Goal: Task Accomplishment & Management: Use online tool/utility

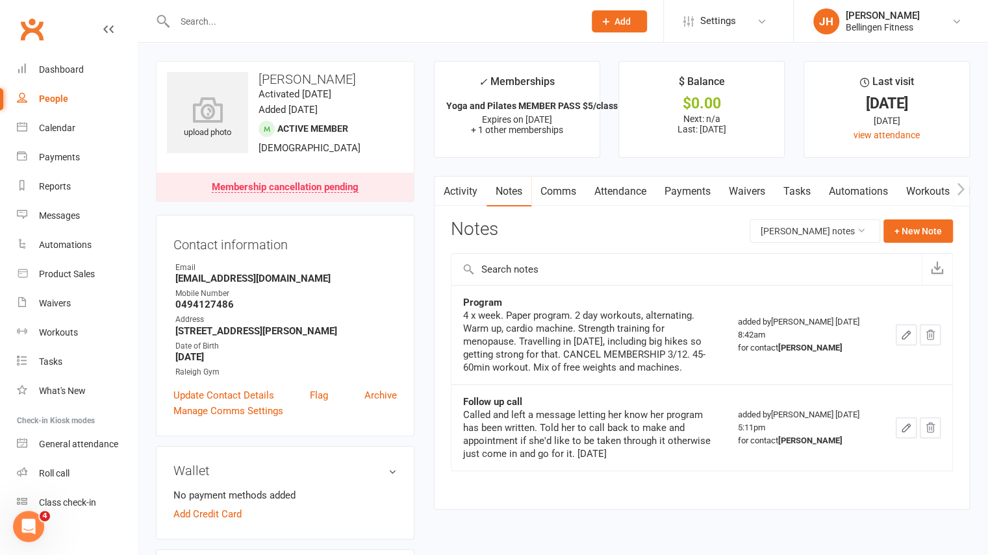
click at [192, 19] on input "text" at bounding box center [373, 21] width 404 height 18
click at [70, 208] on link "Messages" at bounding box center [77, 215] width 120 height 29
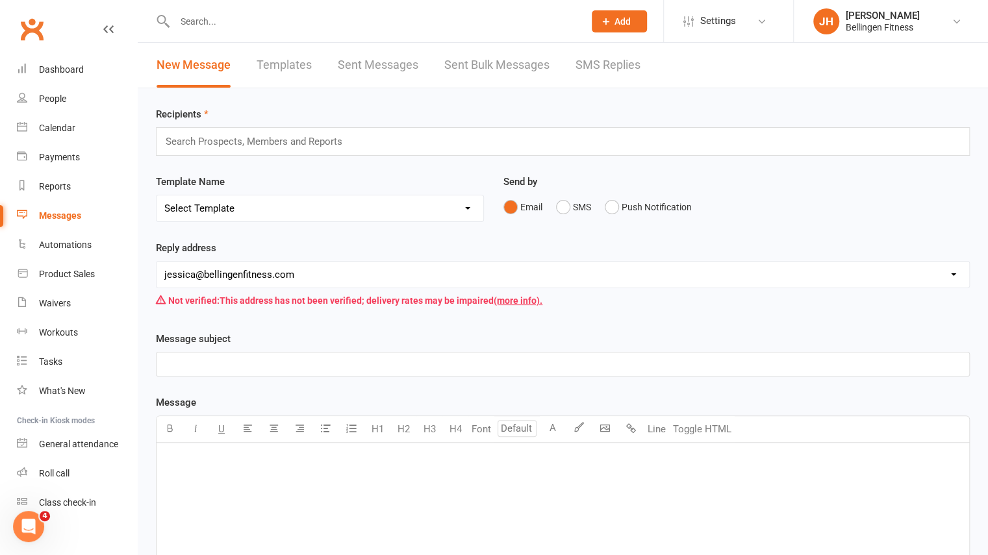
click at [460, 65] on link "Sent Bulk Messages" at bounding box center [496, 65] width 105 height 45
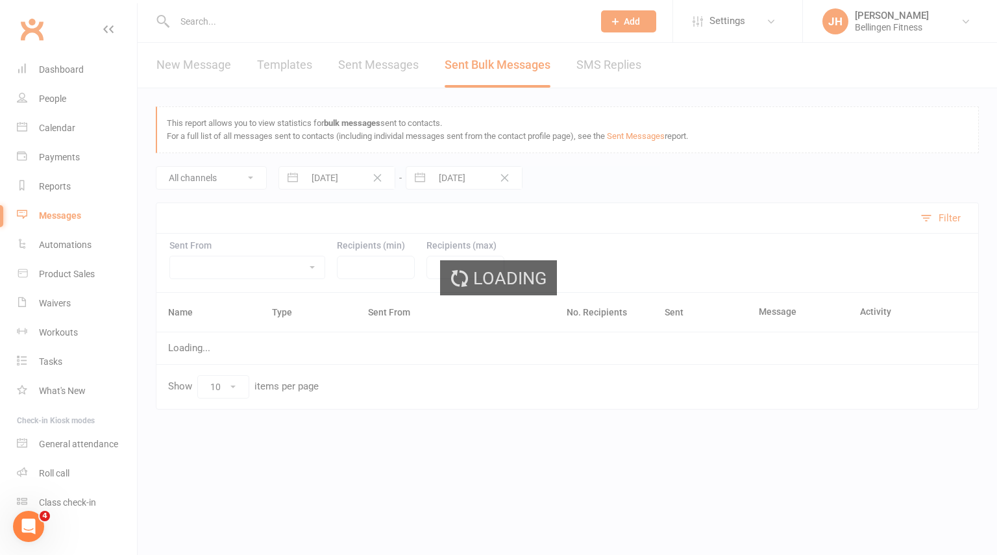
click at [485, 70] on div "Loading" at bounding box center [498, 277] width 997 height 555
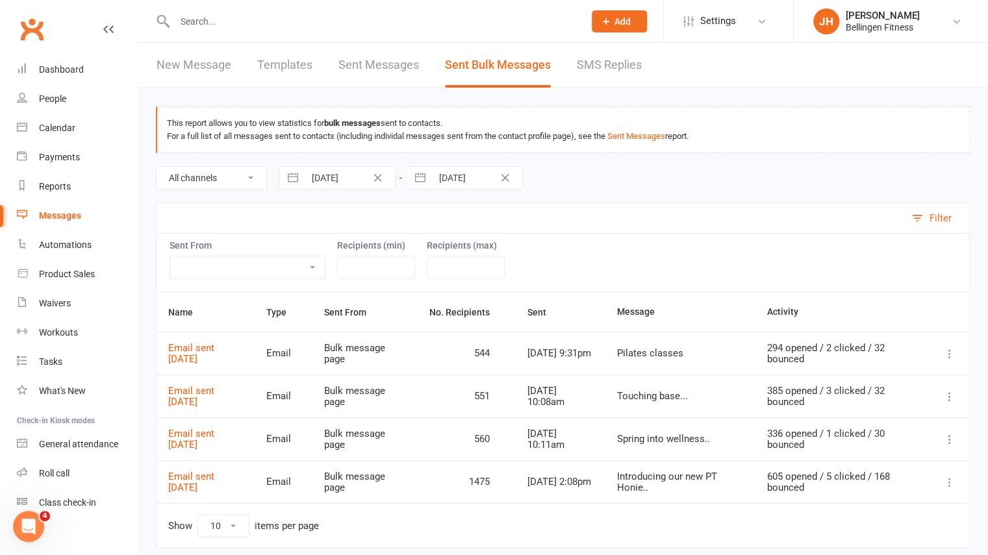
click at [317, 175] on input "[DATE]" at bounding box center [350, 178] width 90 height 22
select select "7"
select select "2025"
select select "8"
select select "2025"
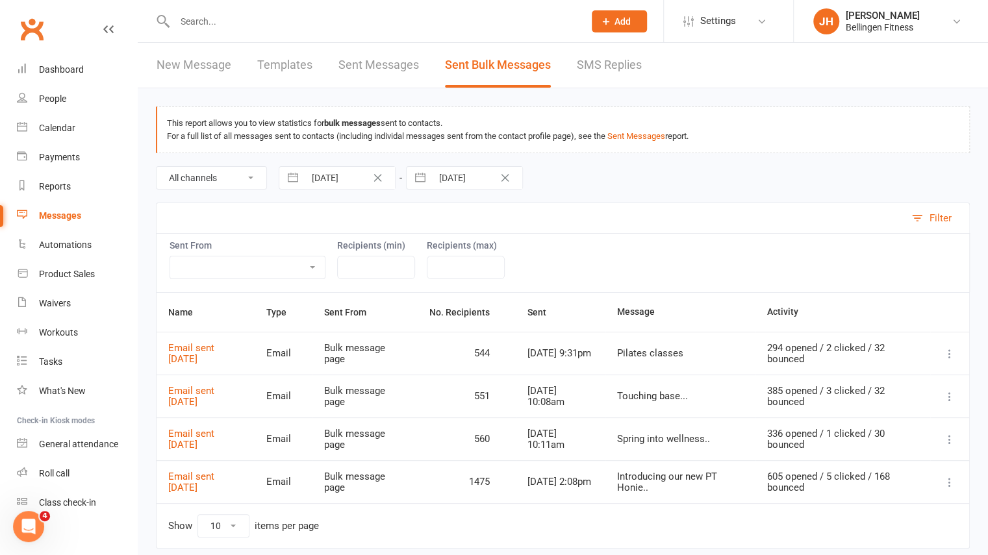
select select "9"
select select "2025"
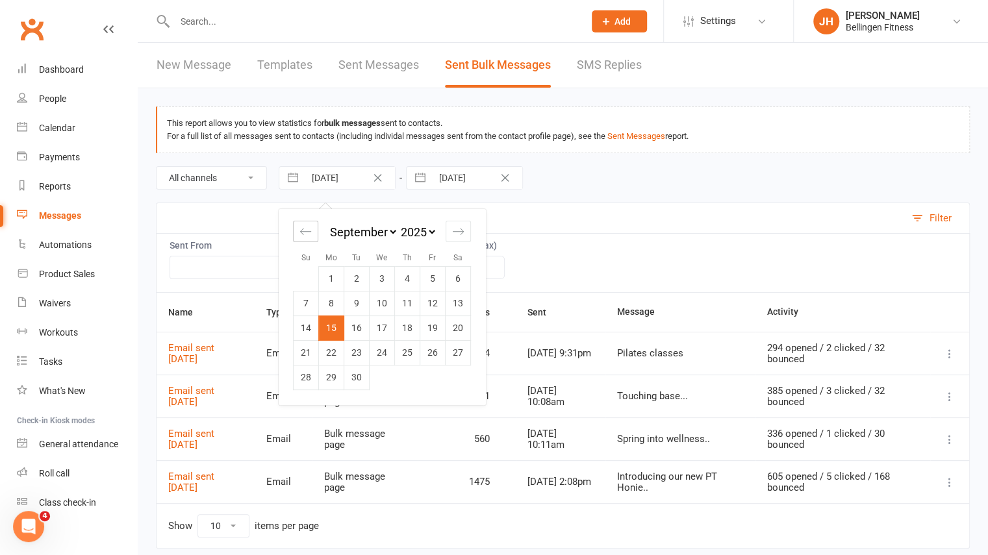
click at [308, 233] on icon "Move backward to switch to the previous month." at bounding box center [305, 231] width 12 height 12
select select "6"
select select "2025"
click at [349, 233] on select "January February March April May June July August September October November De…" at bounding box center [362, 232] width 71 height 15
select select "10"
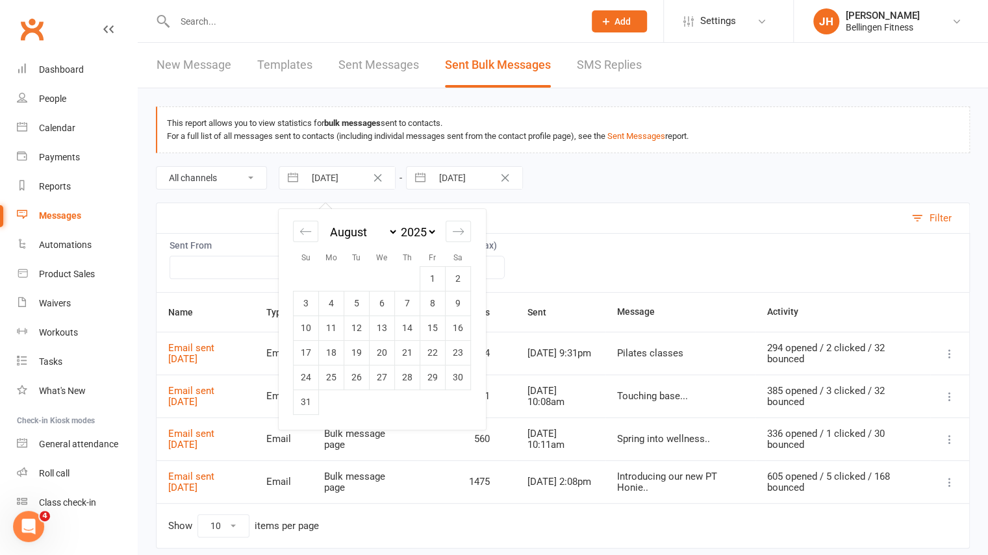
select select "2025"
select select "11"
select select "2025"
select select "2026"
click at [419, 232] on select "2035 2034 2033 2032 2031 2030 2029 2028 2027 2026 2025 2024 2023 2022 2021 2020…" at bounding box center [417, 232] width 39 height 15
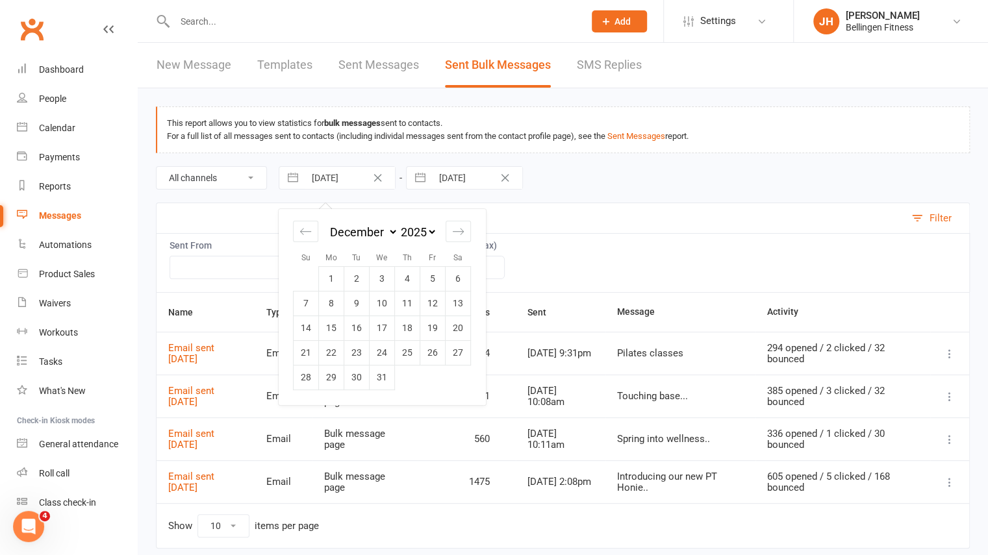
select select "10"
select select "2024"
select select "11"
select select "2024"
select select "2025"
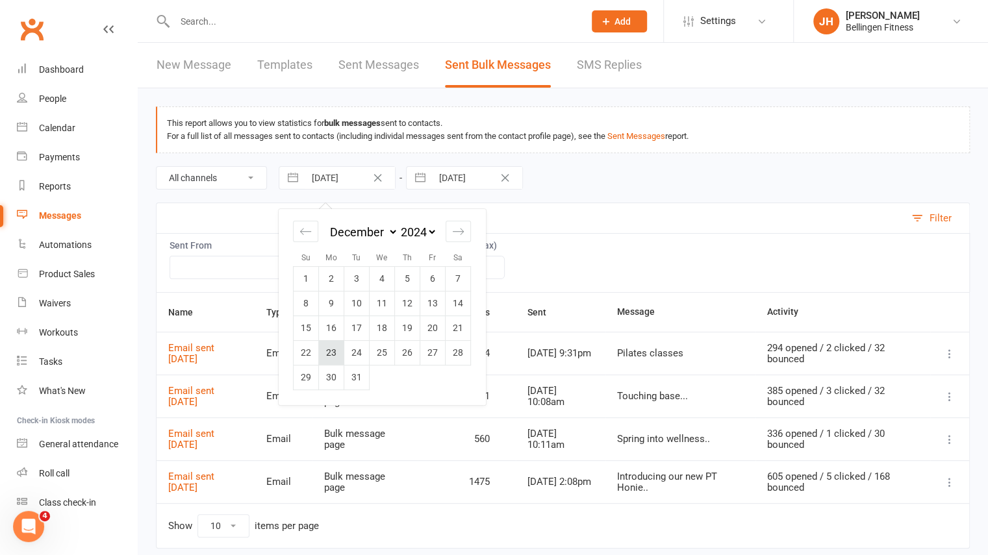
click at [336, 353] on td "23" at bounding box center [331, 352] width 25 height 25
type input "[DATE]"
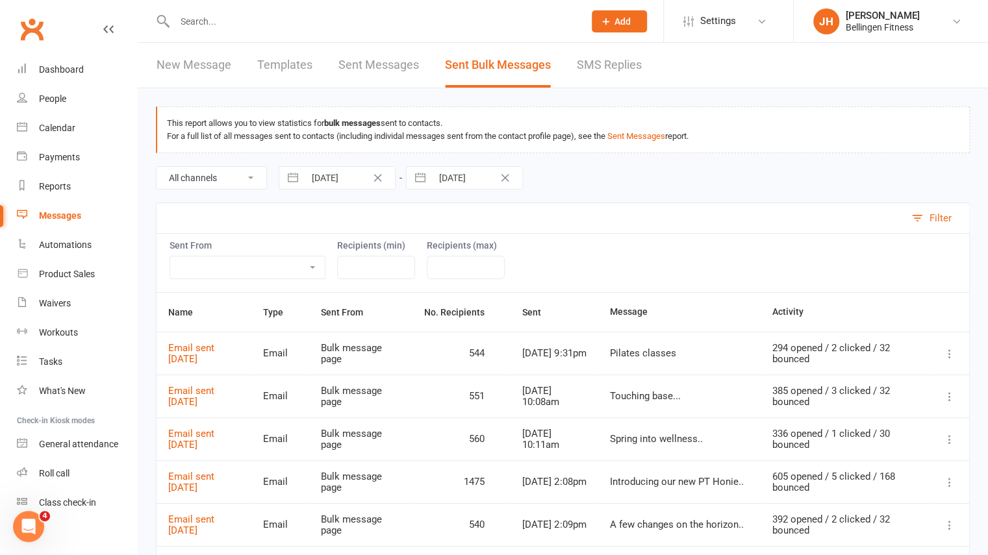
select select "8"
select select "2025"
select select "9"
select select "2025"
select select "10"
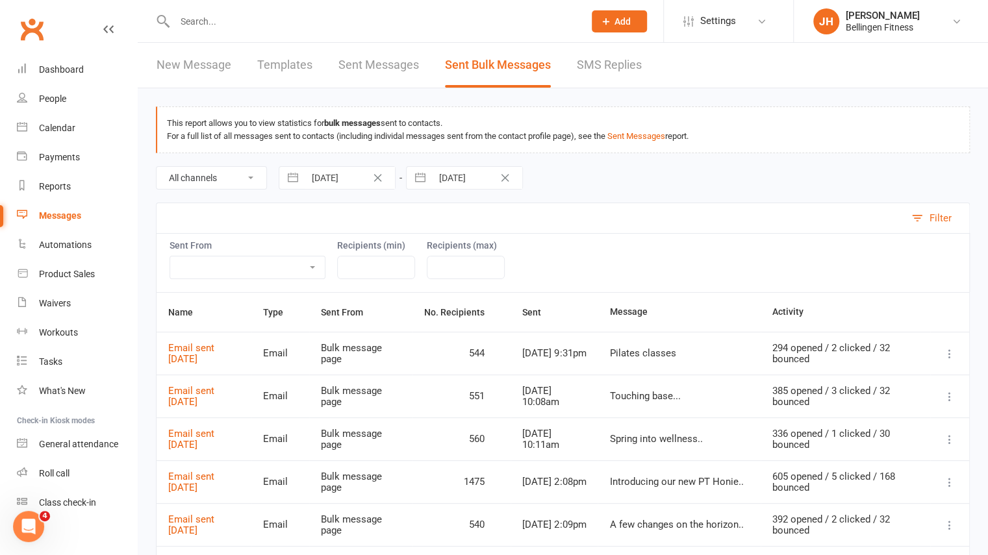
select select "2025"
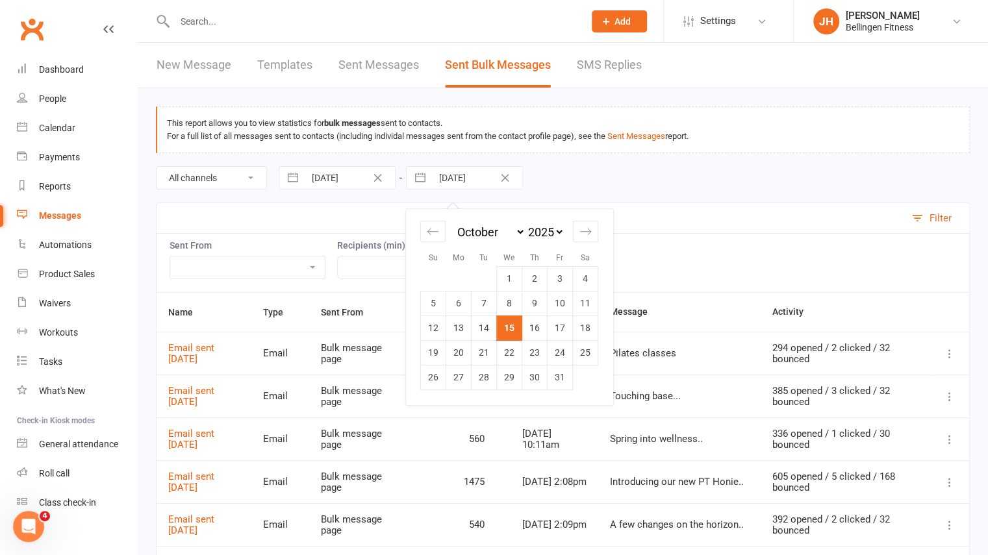
click at [468, 184] on input "[DATE]" at bounding box center [477, 178] width 90 height 22
click at [465, 231] on select "January February March April May June July August September October November De…" at bounding box center [490, 232] width 71 height 15
select select "11"
select select "2024"
select select "2025"
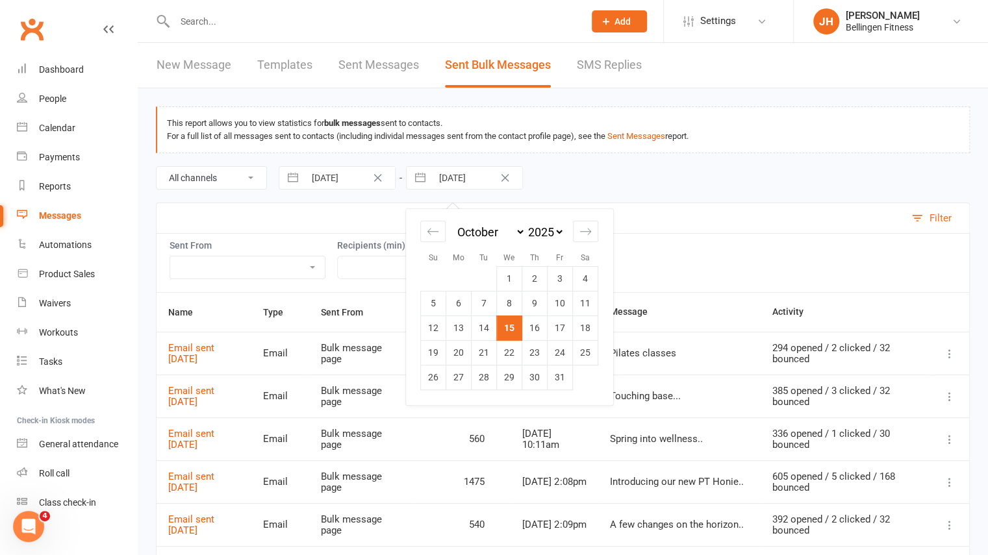
select select "1"
select select "2025"
click at [503, 306] on td "8" at bounding box center [509, 303] width 25 height 25
type input "[DATE]"
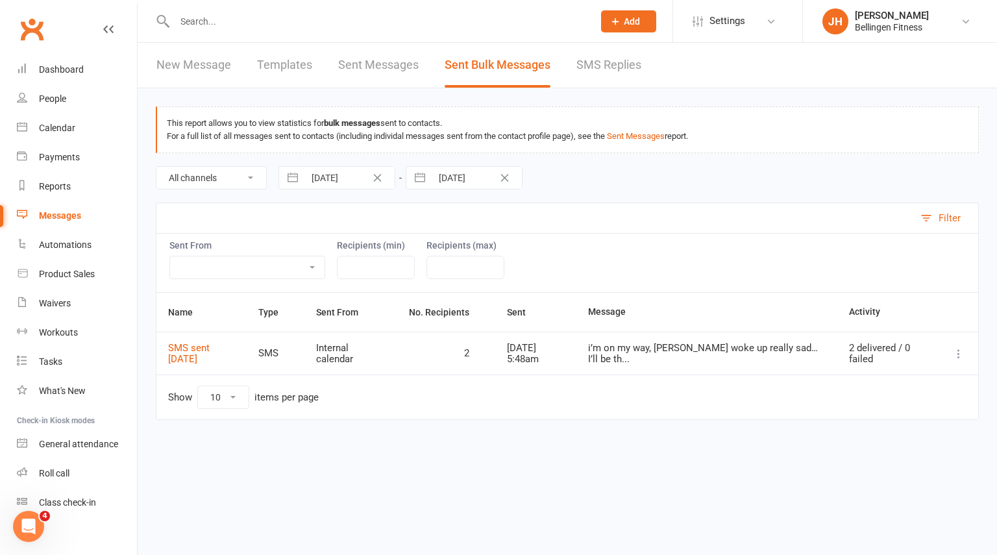
select select "11"
select select "2024"
select select "2025"
select select "1"
select select "2025"
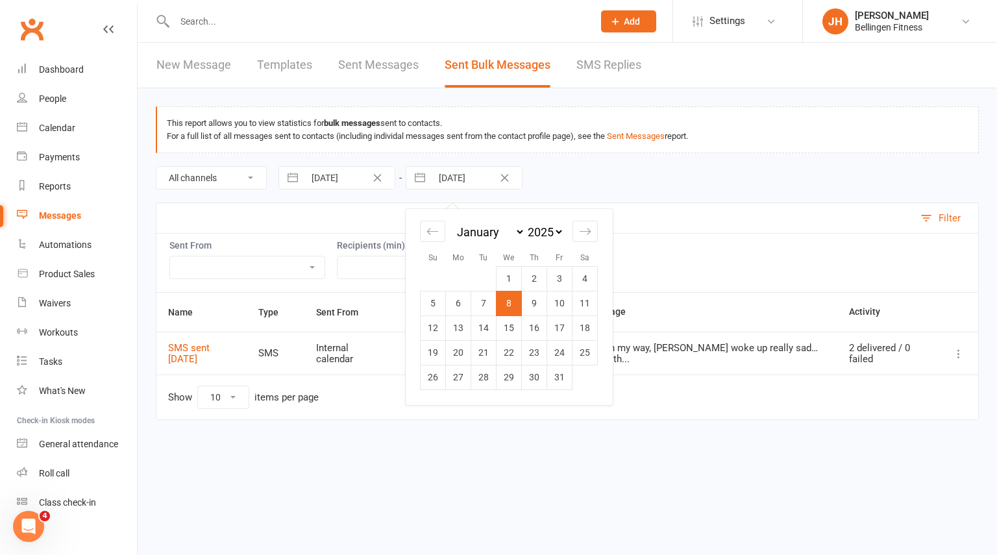
click at [453, 180] on input "[DATE]" at bounding box center [477, 178] width 90 height 22
click at [507, 347] on td "22" at bounding box center [509, 352] width 25 height 25
type input "[DATE]"
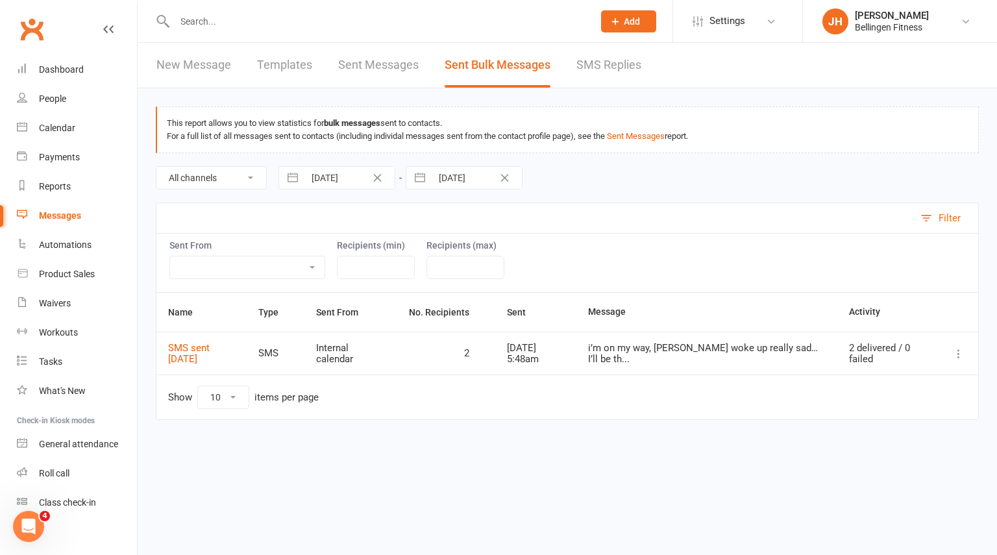
select select "10"
select select "2024"
select select "11"
select select "2024"
select select "2025"
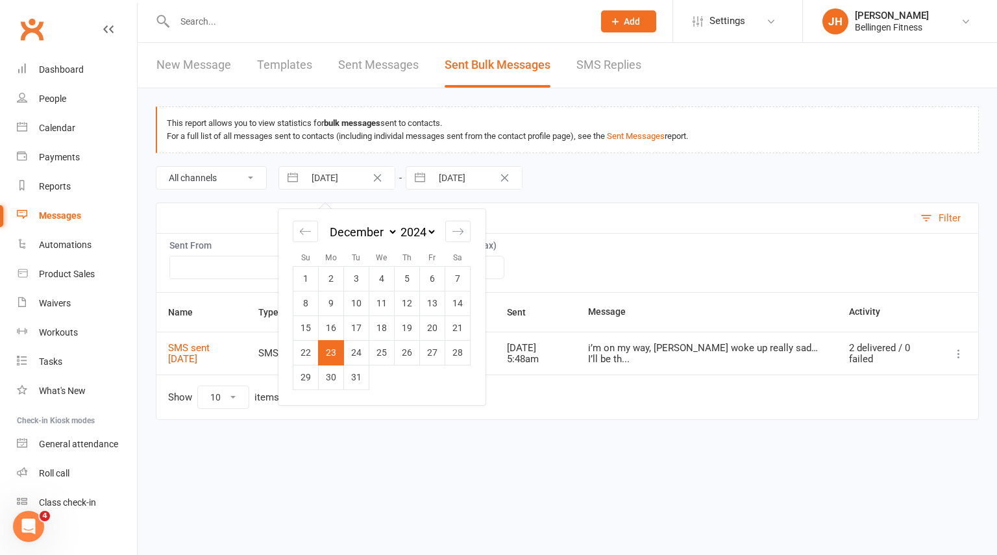
click at [348, 178] on input "[DATE]" at bounding box center [350, 178] width 90 height 22
click at [332, 284] on td "2" at bounding box center [331, 278] width 25 height 25
type input "[DATE]"
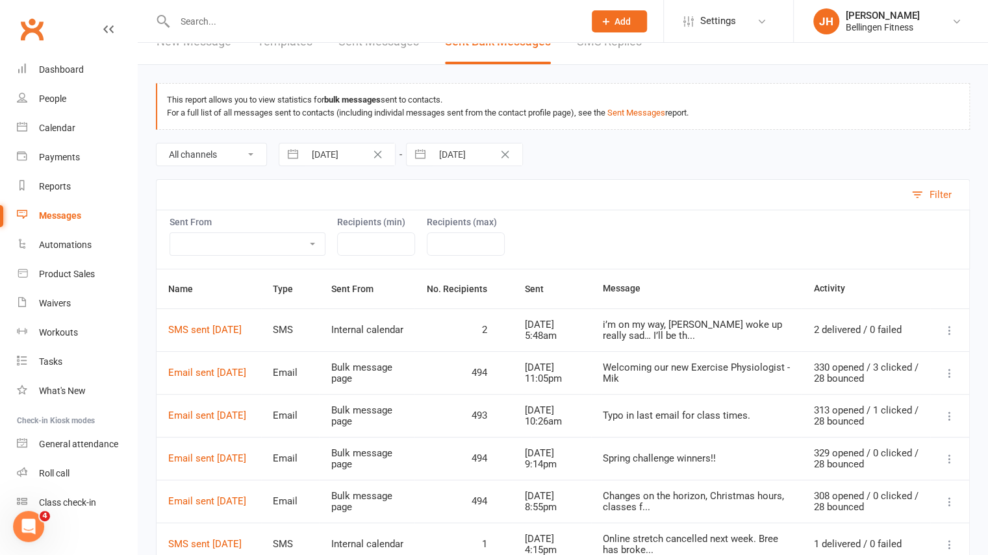
scroll to position [1, 0]
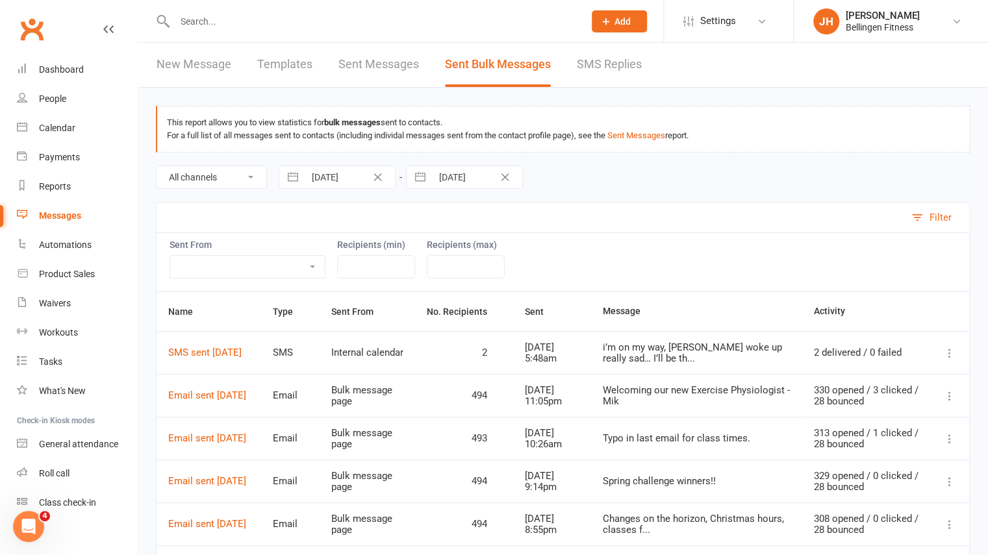
select select "11"
select select "2024"
select select "2025"
select select "1"
select select "2025"
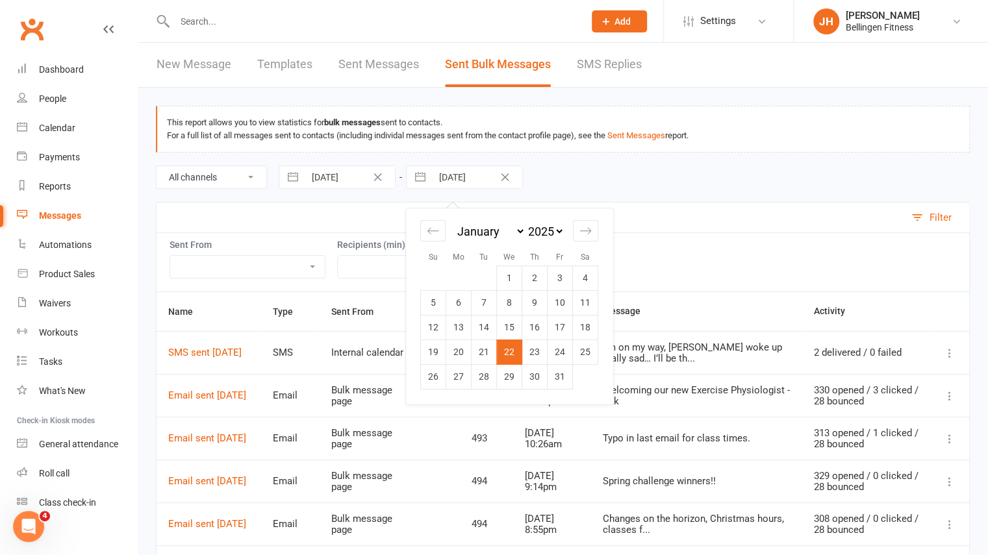
click at [449, 175] on input "[DATE]" at bounding box center [477, 177] width 90 height 22
select select "10"
select select "2024"
select select "11"
select select "2024"
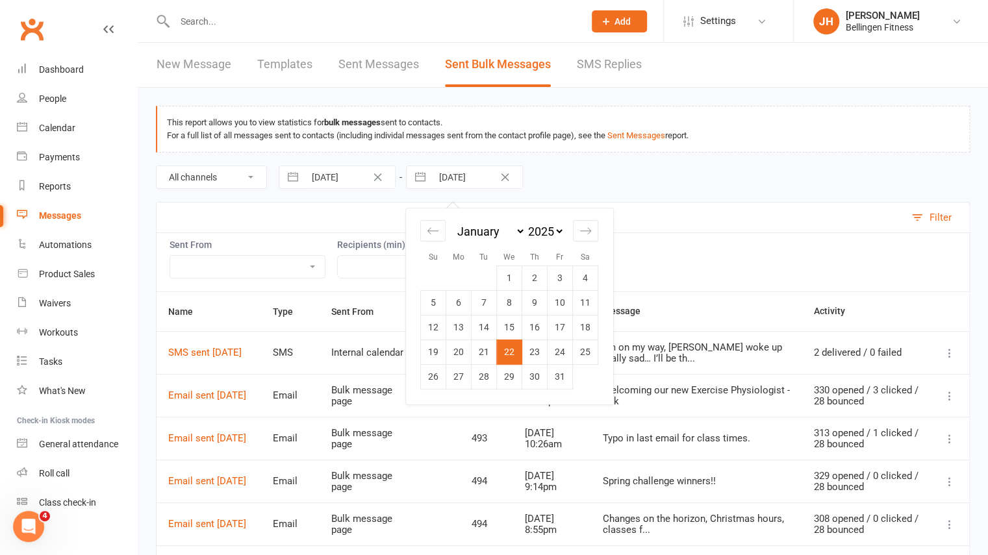
select select "2025"
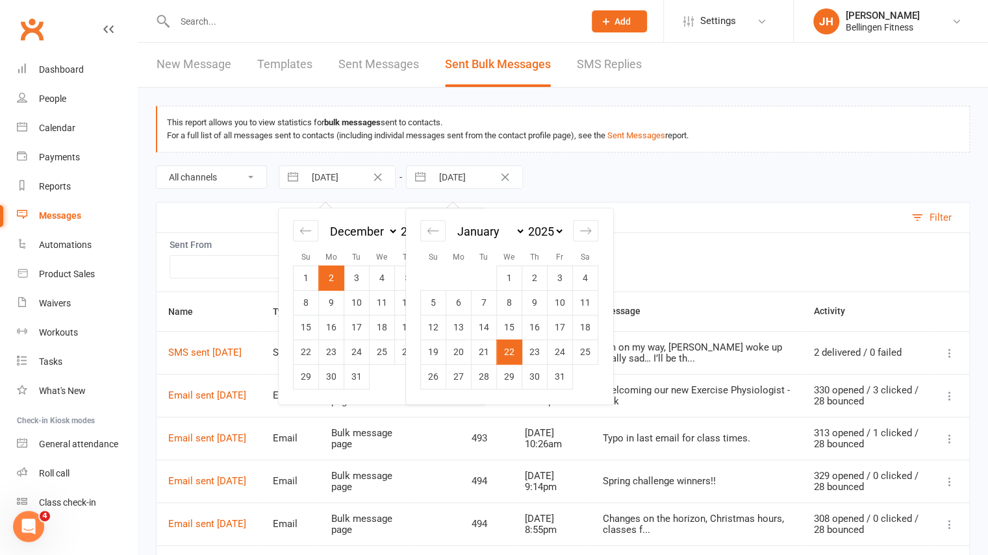
click at [346, 168] on input "[DATE]" at bounding box center [350, 177] width 90 height 22
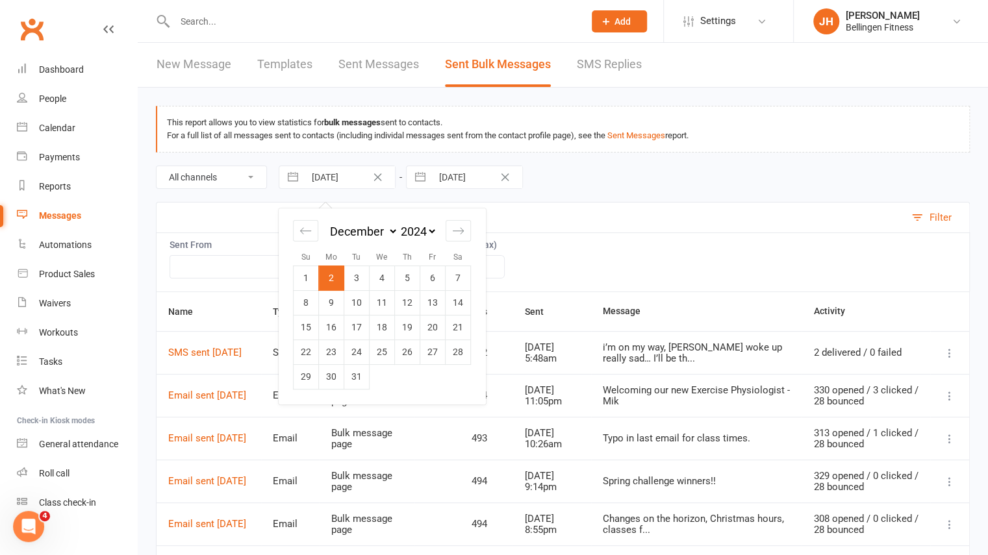
click at [371, 224] on select "January February March April May June July August September October November De…" at bounding box center [362, 231] width 71 height 15
select select "6"
select select "2024"
select select "7"
select select "2024"
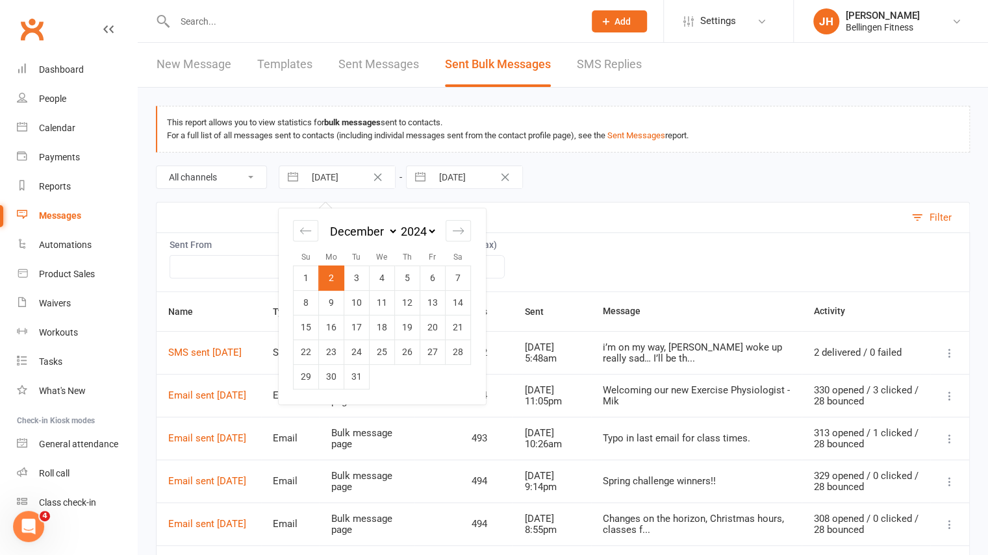
select select "8"
select select "2024"
click at [415, 277] on td "1" at bounding box center [407, 278] width 25 height 25
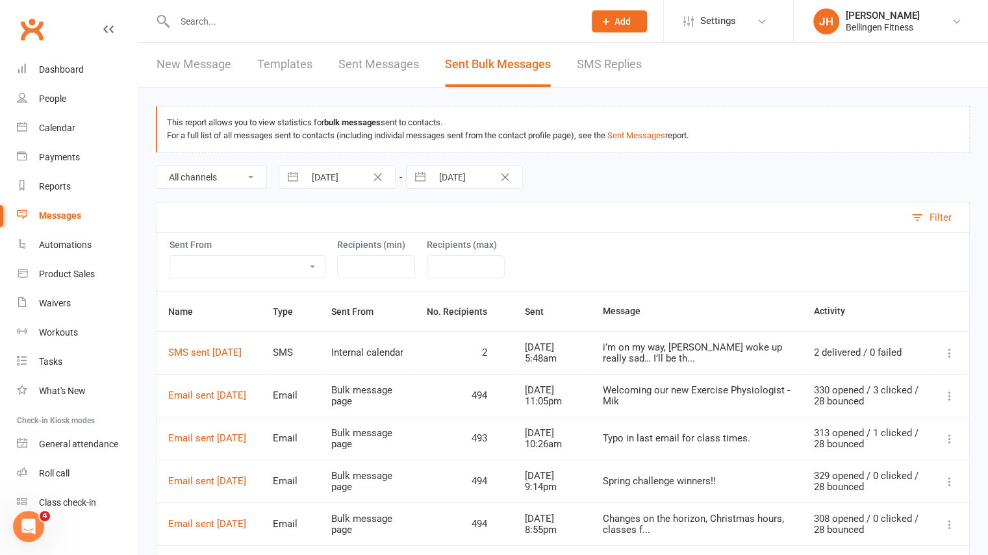
type input "[DATE]"
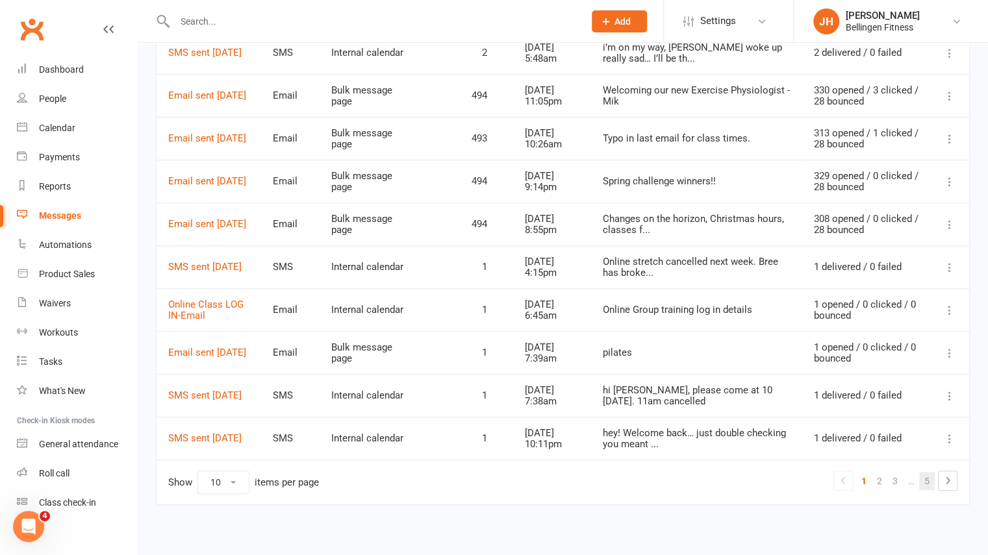
click at [927, 475] on link "5" at bounding box center [927, 481] width 16 height 18
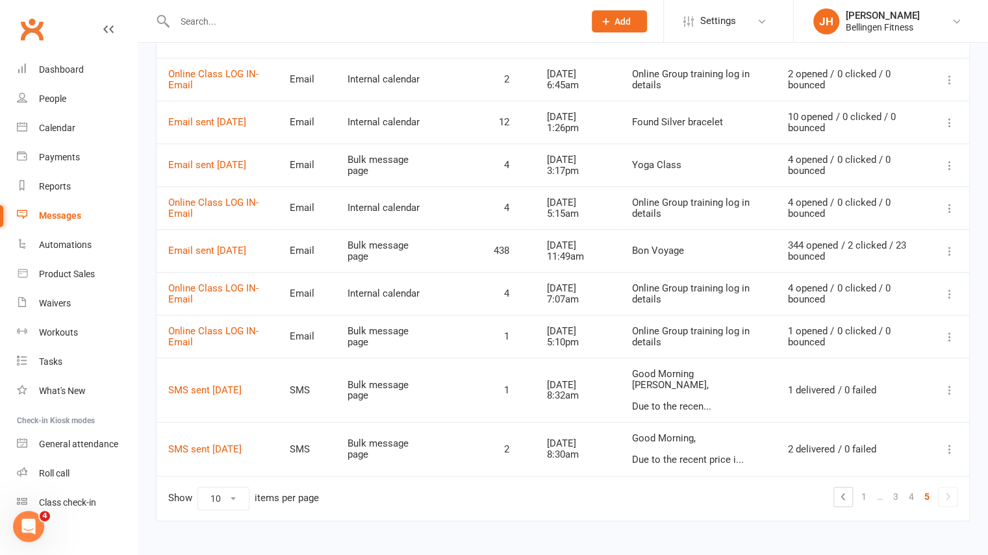
scroll to position [279, 0]
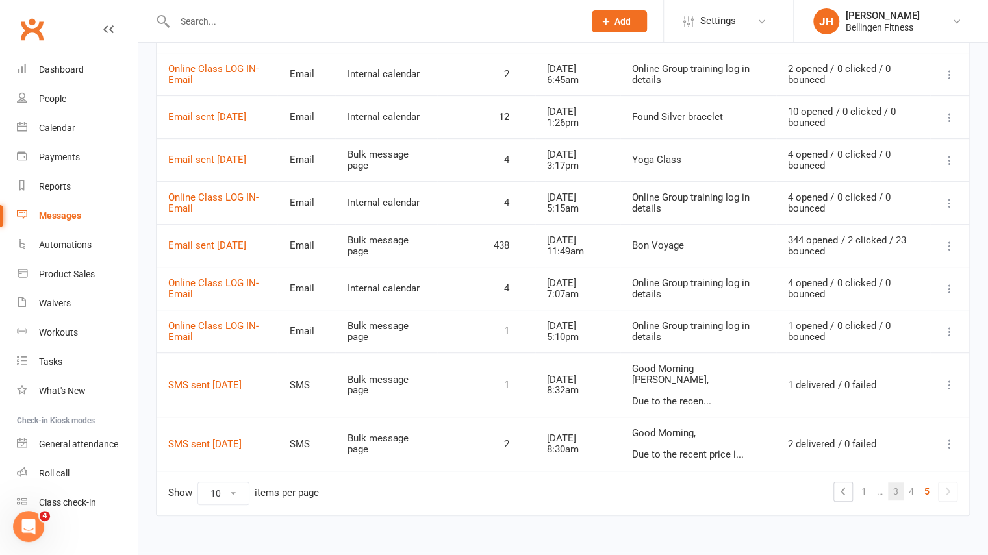
click at [901, 482] on link "3" at bounding box center [896, 491] width 16 height 18
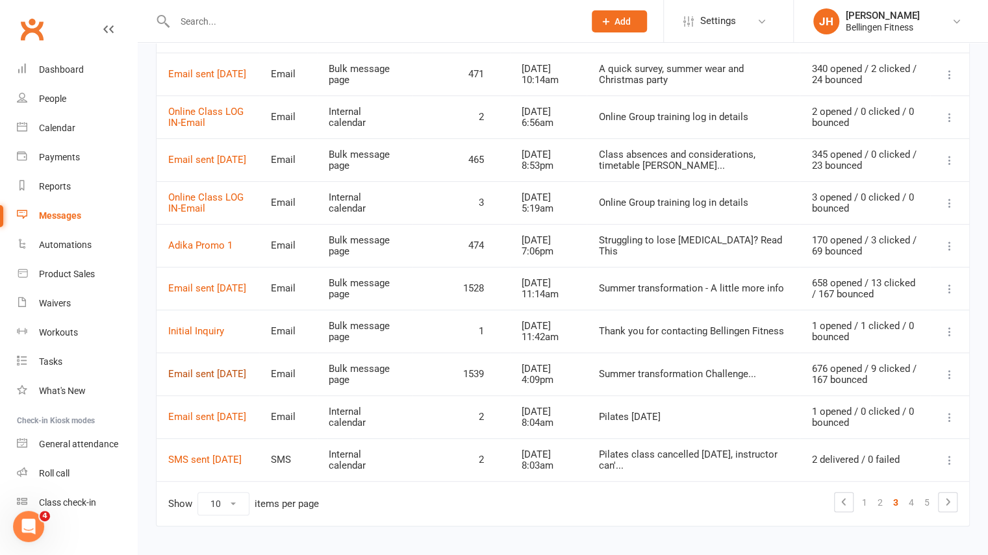
click at [197, 368] on link "Email sent [DATE]" at bounding box center [207, 374] width 78 height 12
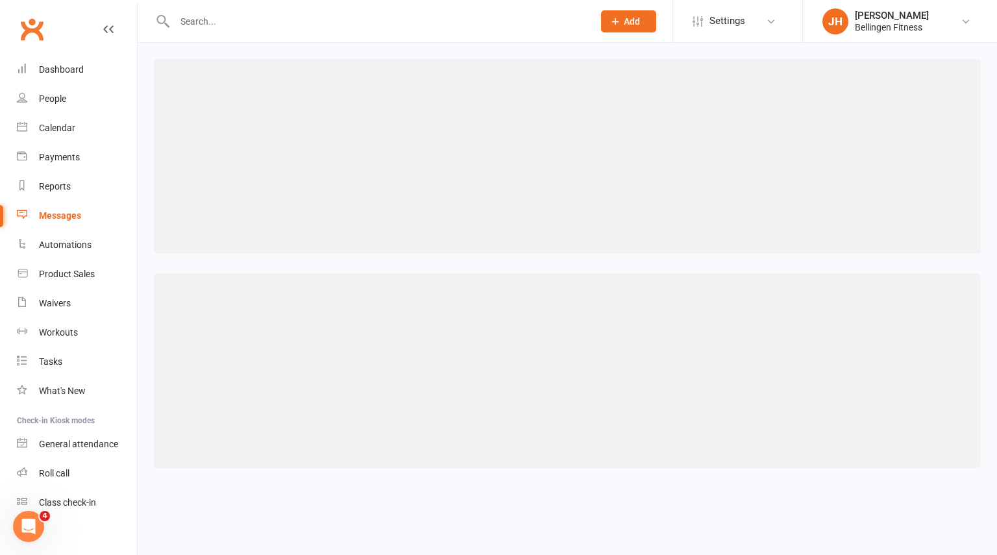
select select "25"
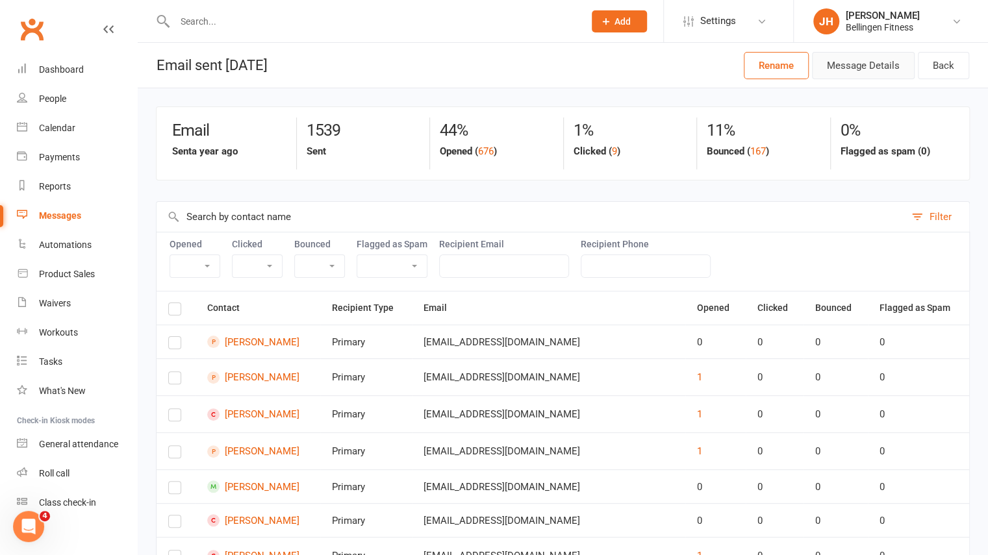
click at [857, 64] on button "Message Details" at bounding box center [863, 65] width 103 height 27
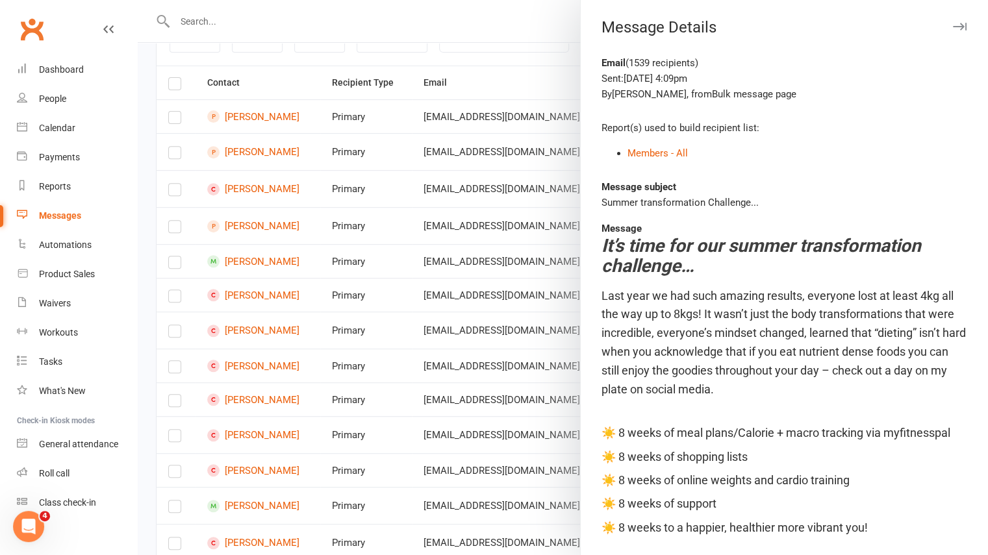
scroll to position [1, 0]
click at [947, 25] on div "Message Details" at bounding box center [784, 27] width 407 height 18
click at [953, 28] on icon "button" at bounding box center [960, 26] width 14 height 8
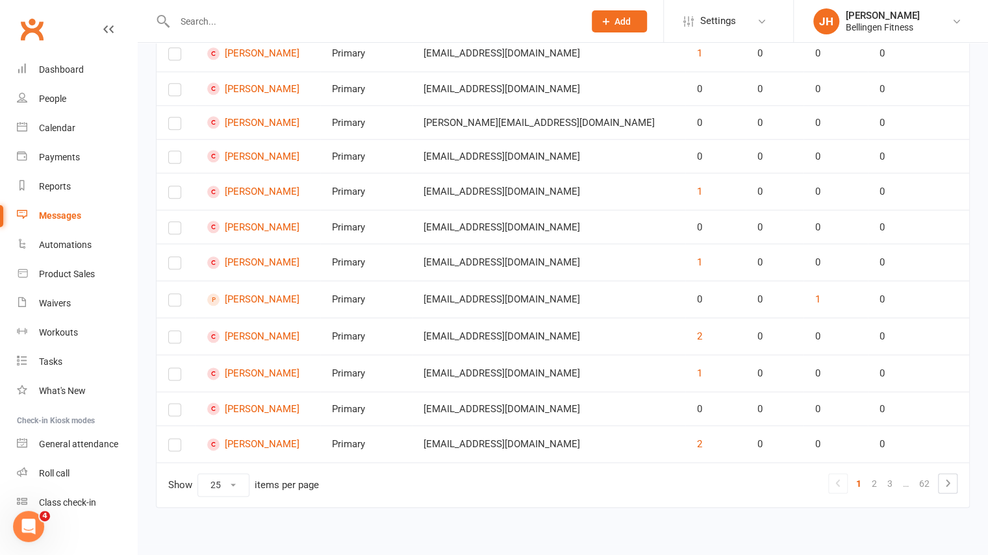
scroll to position [0, 0]
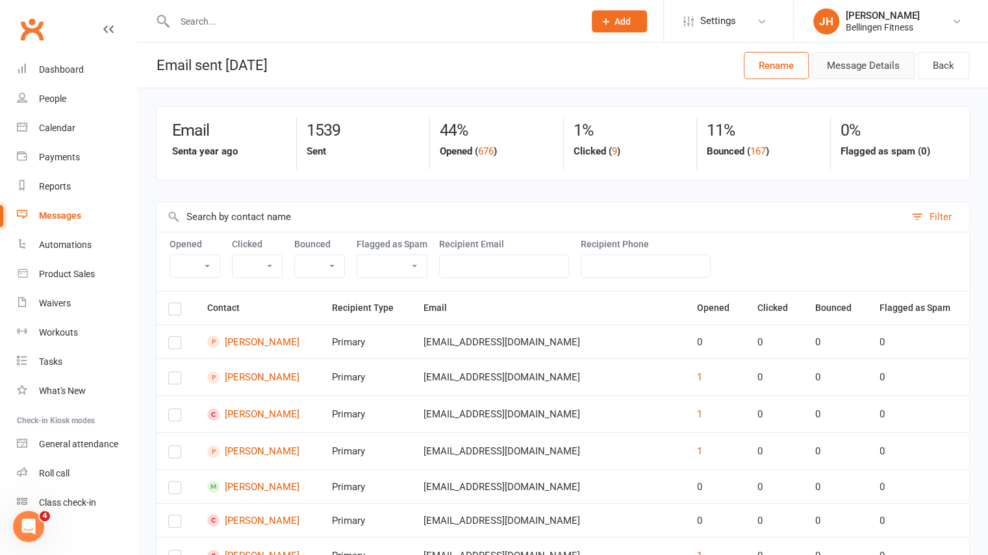
click at [862, 69] on button "Message Details" at bounding box center [863, 65] width 103 height 27
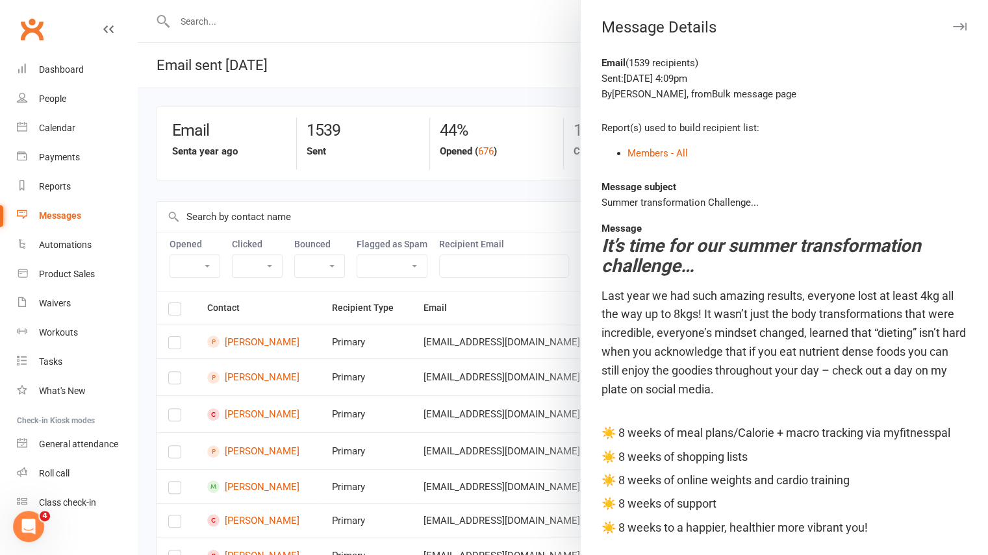
click at [833, 347] on span "Last year we had such amazing results, everyone lost at least 4kg all the way u…" at bounding box center [783, 342] width 364 height 107
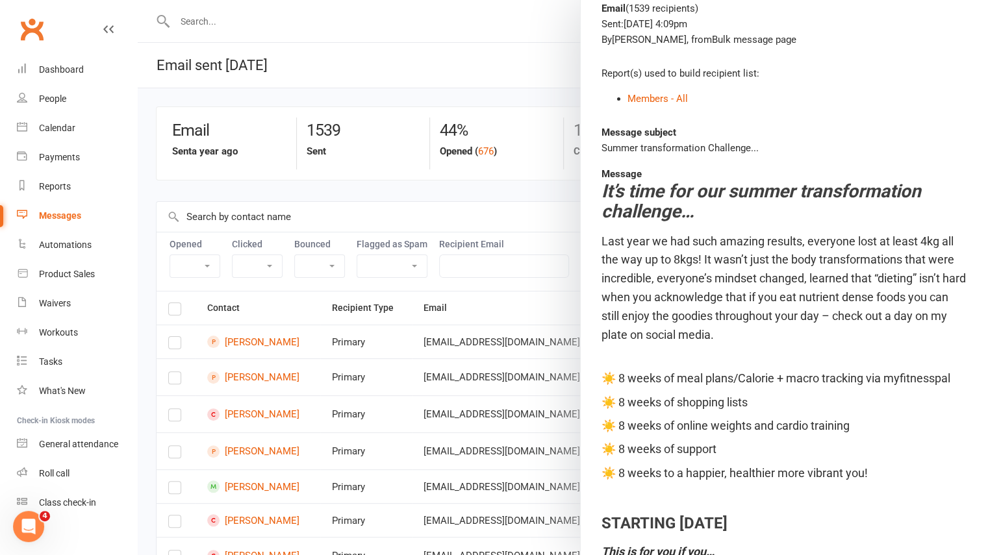
scroll to position [3, 0]
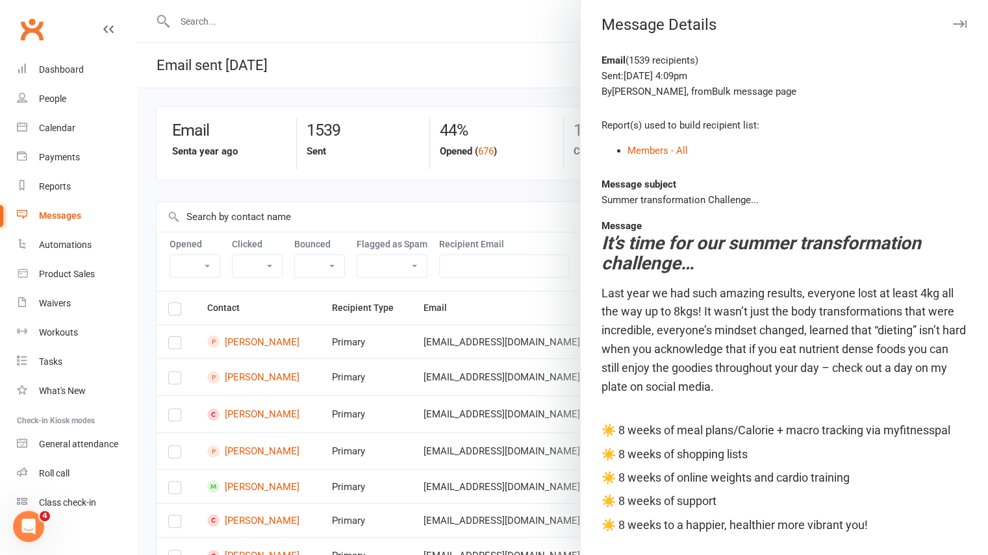
click at [953, 27] on icon "button" at bounding box center [960, 24] width 14 height 8
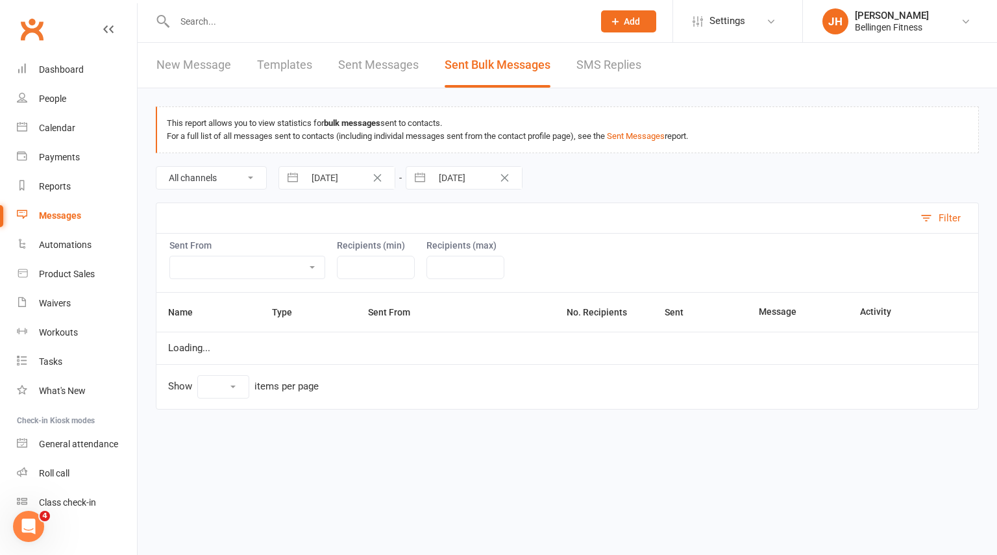
select select "10"
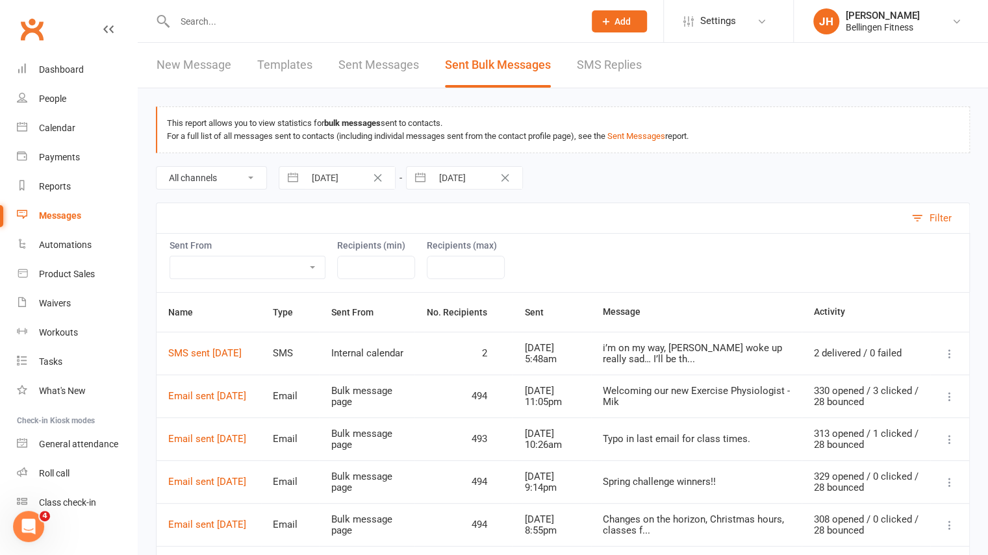
scroll to position [301, 0]
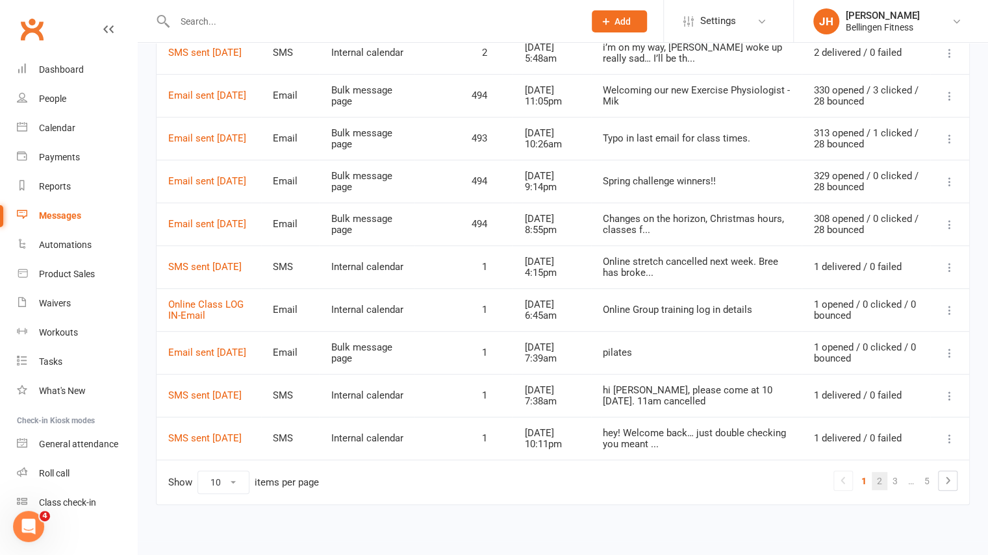
click at [881, 474] on link "2" at bounding box center [879, 481] width 16 height 18
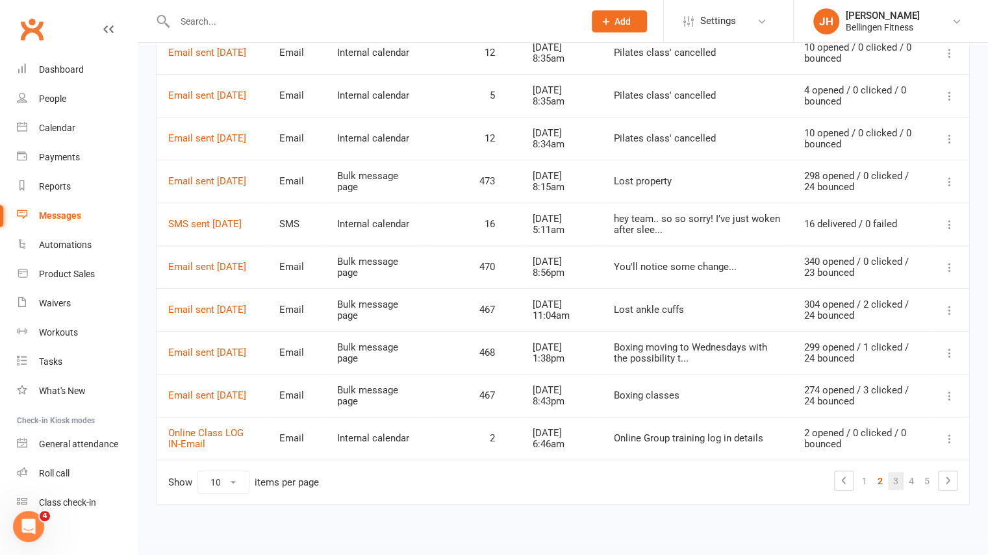
click at [901, 475] on link "3" at bounding box center [896, 481] width 16 height 18
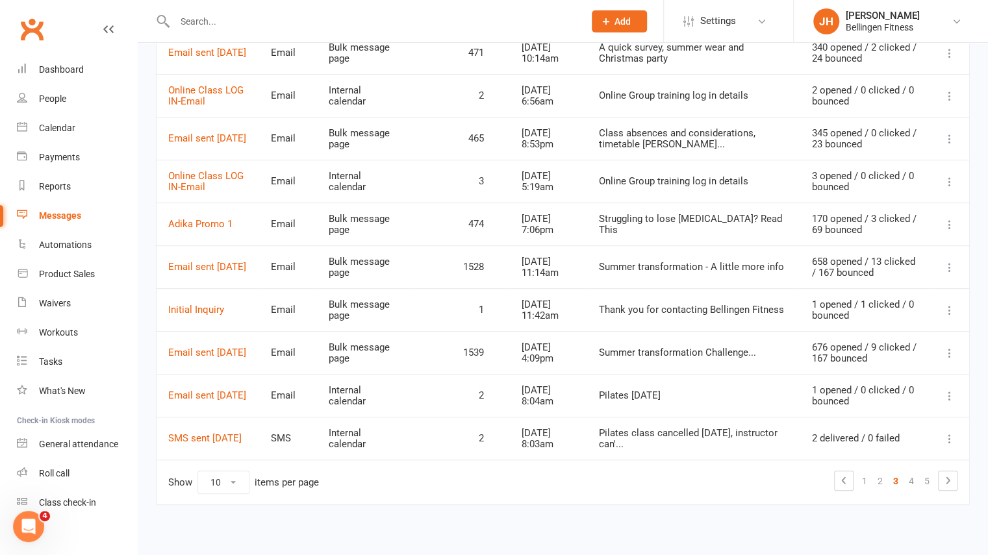
click at [951, 262] on icon at bounding box center [949, 267] width 13 height 13
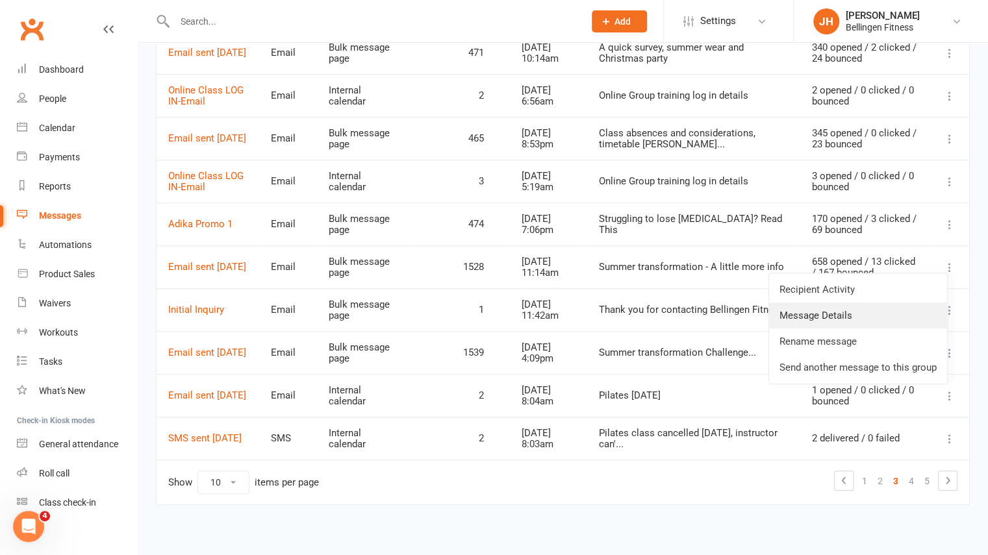
click at [862, 309] on link "Message Details" at bounding box center [858, 316] width 178 height 26
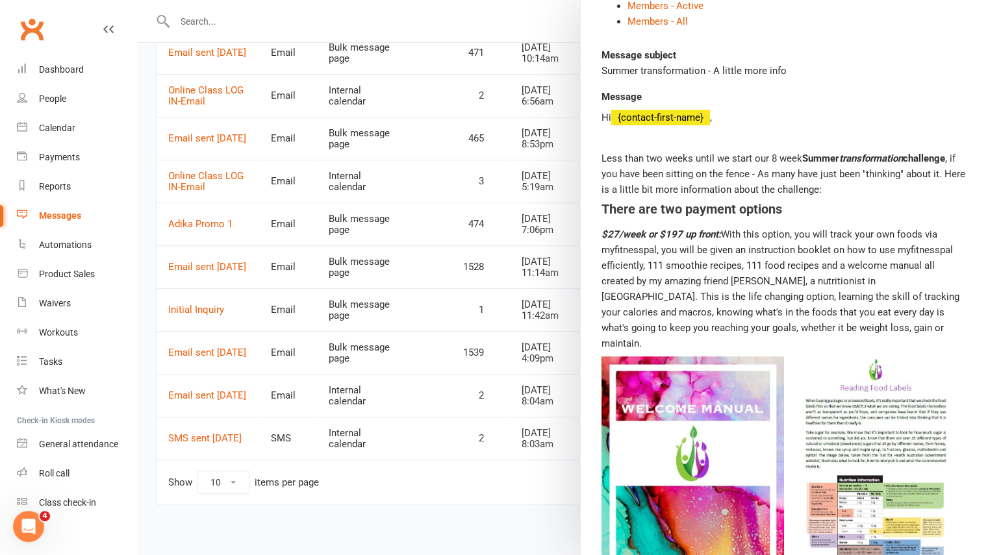
scroll to position [0, 0]
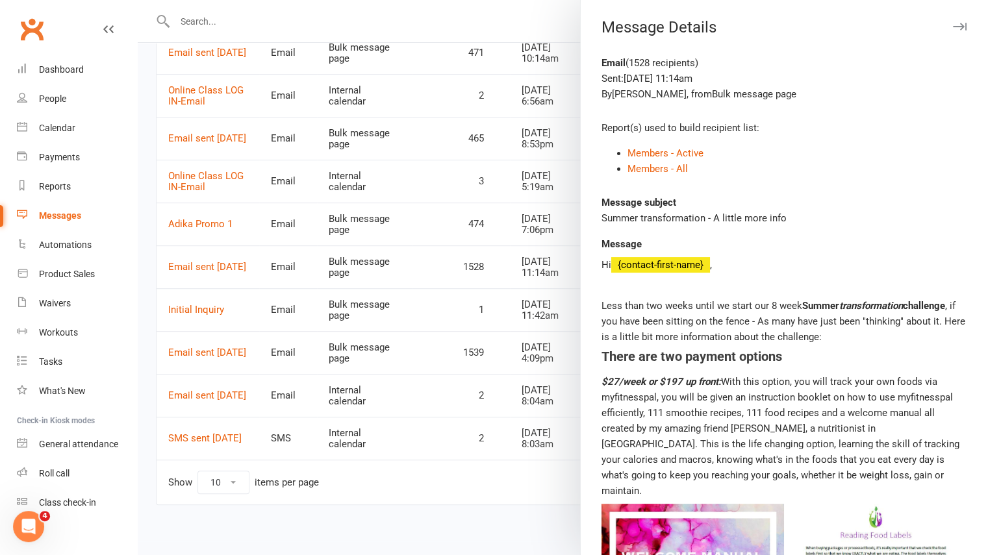
click at [953, 23] on icon "button" at bounding box center [960, 27] width 14 height 8
